Goal: Information Seeking & Learning: Learn about a topic

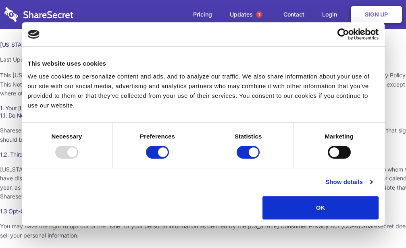
click at [309, 156] on div "Marketing" at bounding box center [339, 145] width 91 height 45
click at [82, 174] on div "Consent Selection Necessary Preferences Statistics Marketing Show details" at bounding box center [203, 156] width 363 height 67
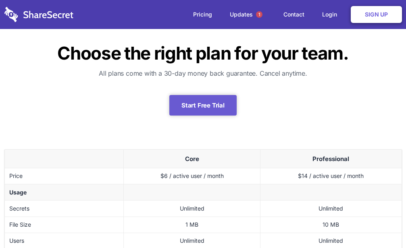
click at [208, 201] on td "Unlimited" at bounding box center [192, 209] width 137 height 16
